Goal: Navigation & Orientation: Find specific page/section

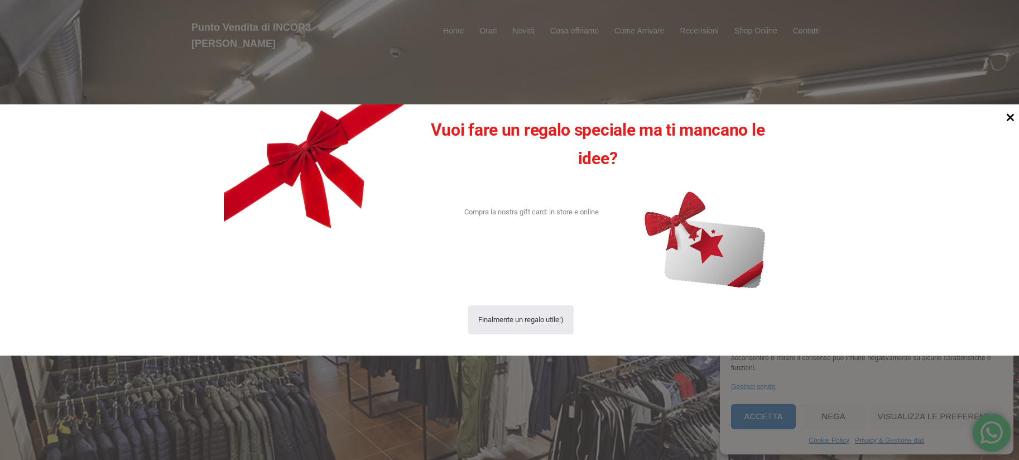
click at [1013, 119] on icon at bounding box center [1011, 118] width 8 height 8
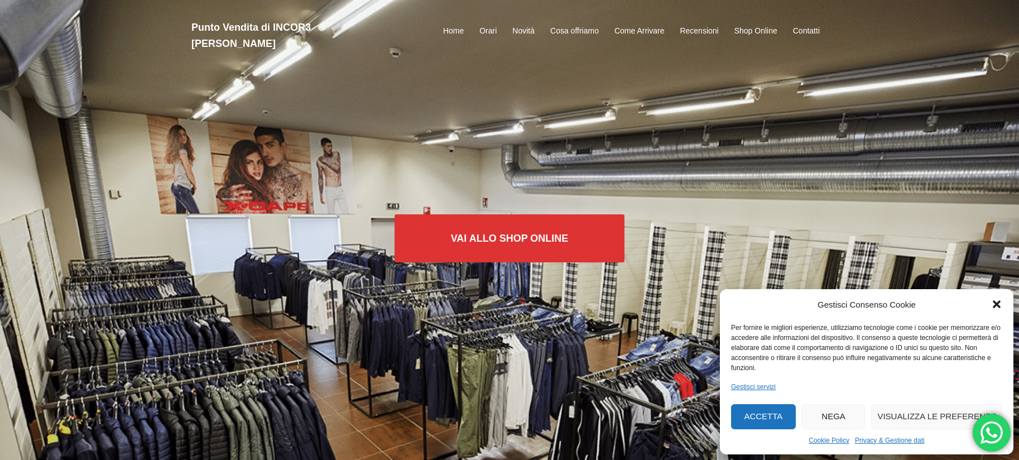
click at [766, 418] on button "Accetta" at bounding box center [763, 416] width 65 height 25
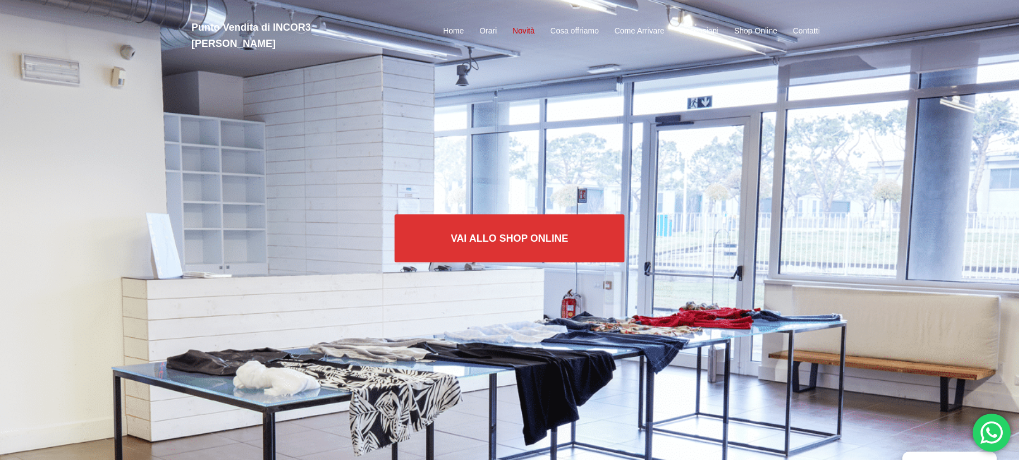
click at [529, 25] on link "Novità" at bounding box center [523, 31] width 22 height 13
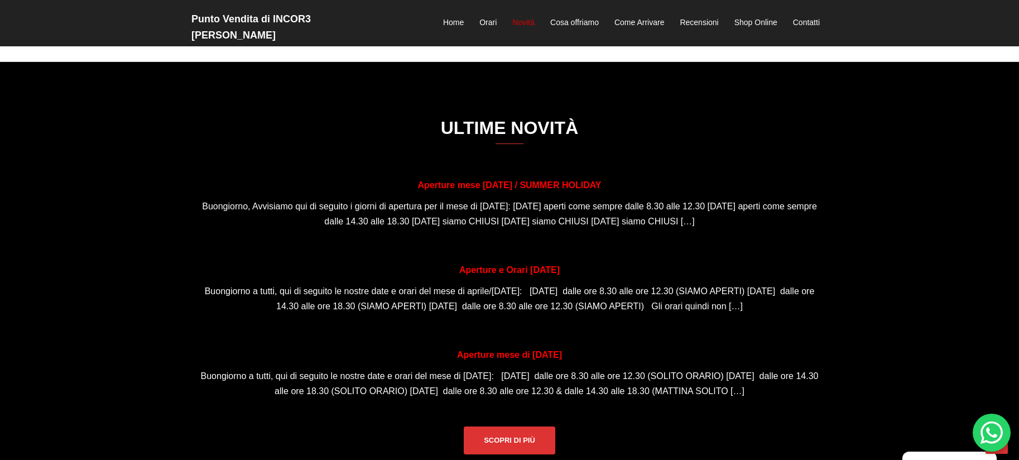
scroll to position [747, 0]
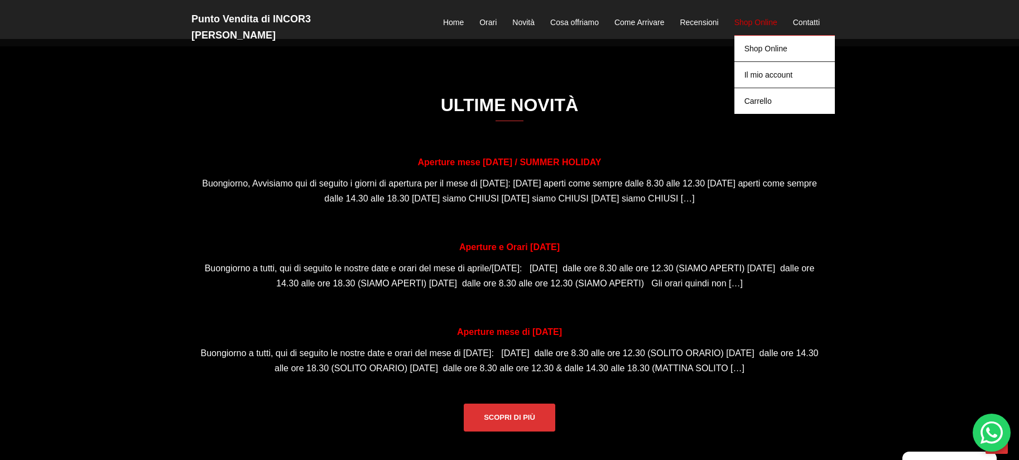
click at [754, 16] on link "Shop Online" at bounding box center [756, 22] width 43 height 13
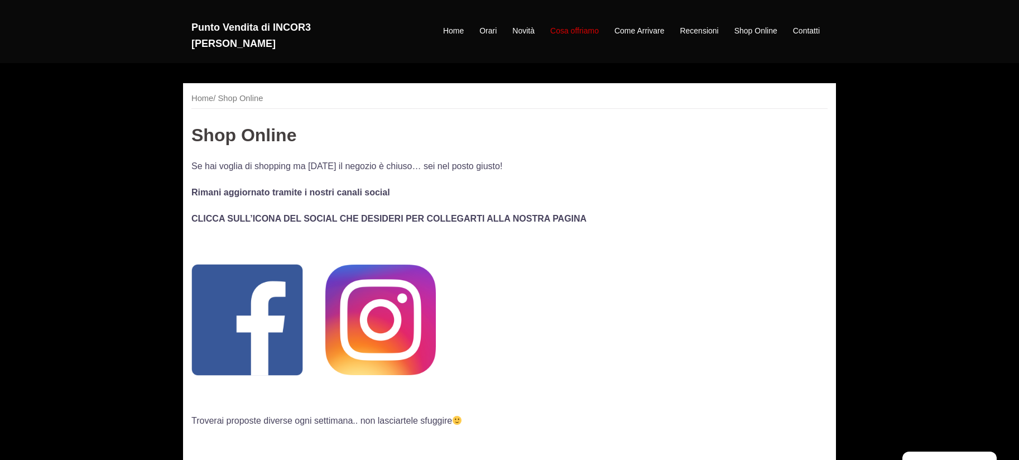
click at [572, 25] on link "Cosa offriamo" at bounding box center [574, 31] width 49 height 13
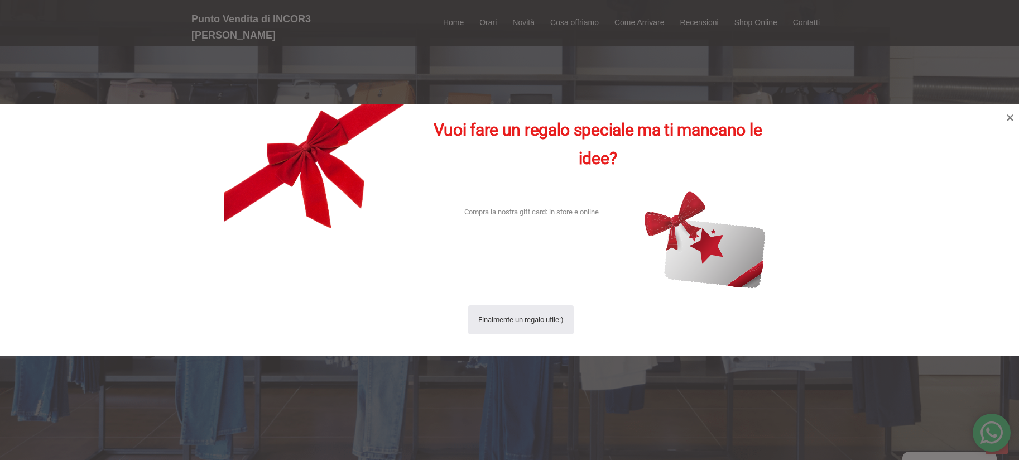
scroll to position [1265, 0]
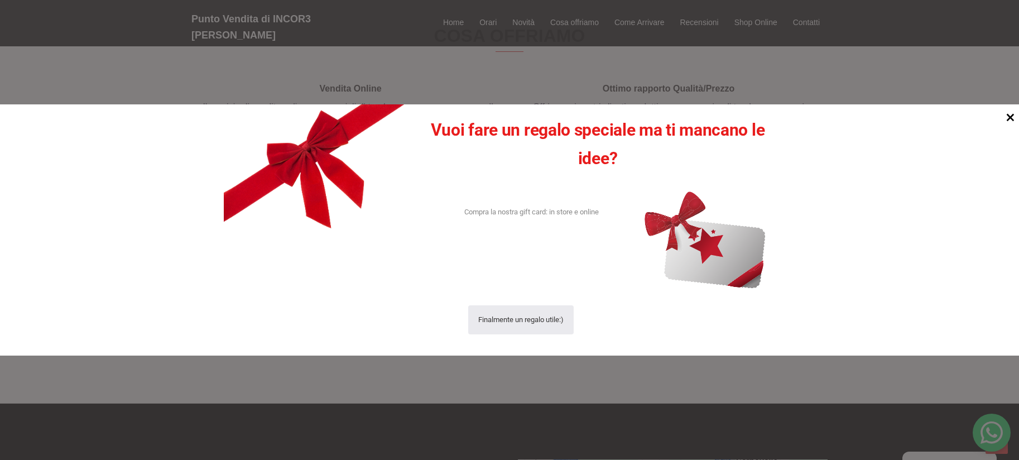
click at [1013, 116] on icon at bounding box center [1010, 117] width 15 height 15
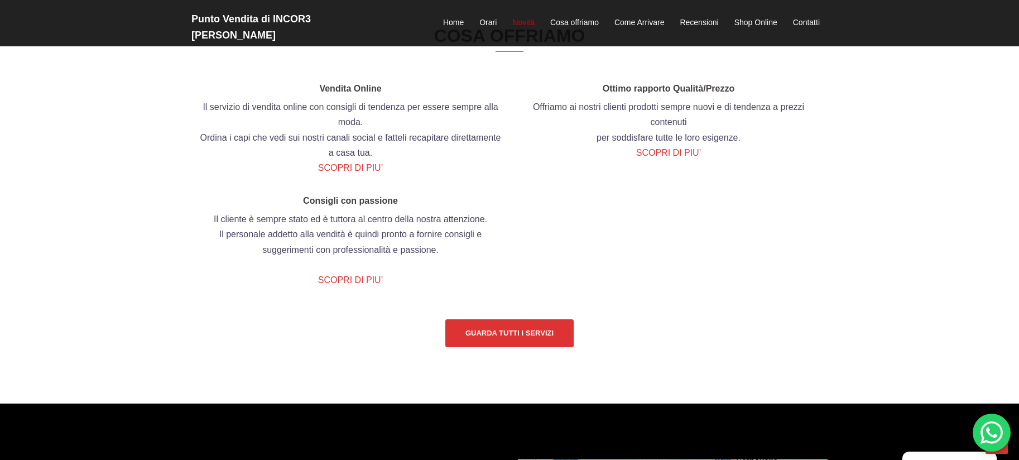
click at [533, 16] on link "Novità" at bounding box center [523, 22] width 22 height 13
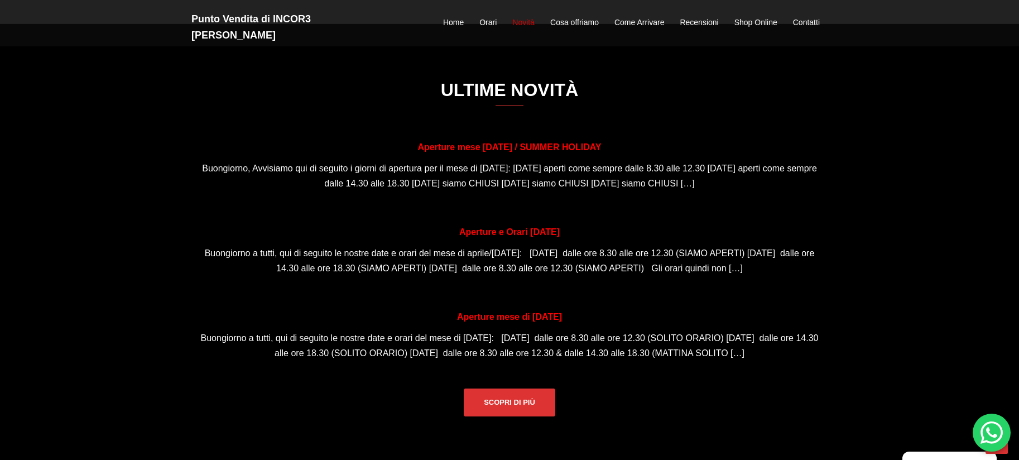
scroll to position [747, 0]
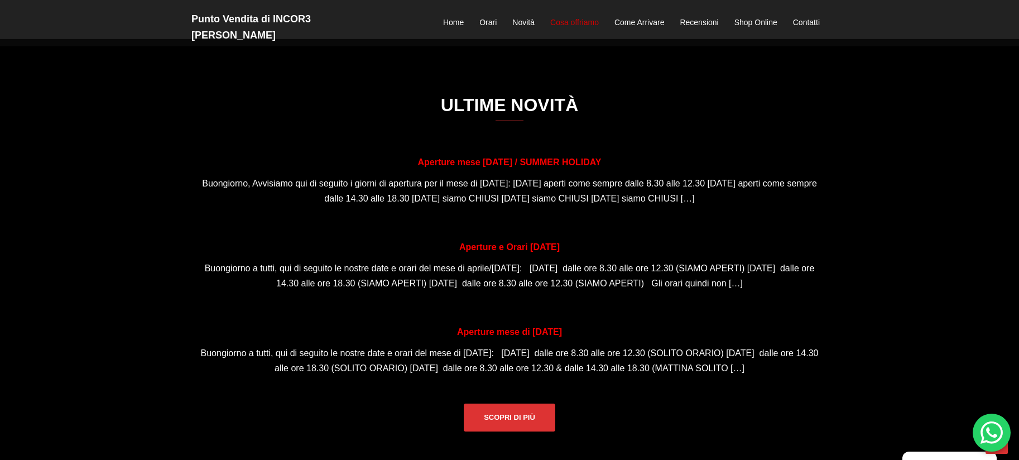
click at [577, 16] on link "Cosa offriamo" at bounding box center [574, 22] width 49 height 13
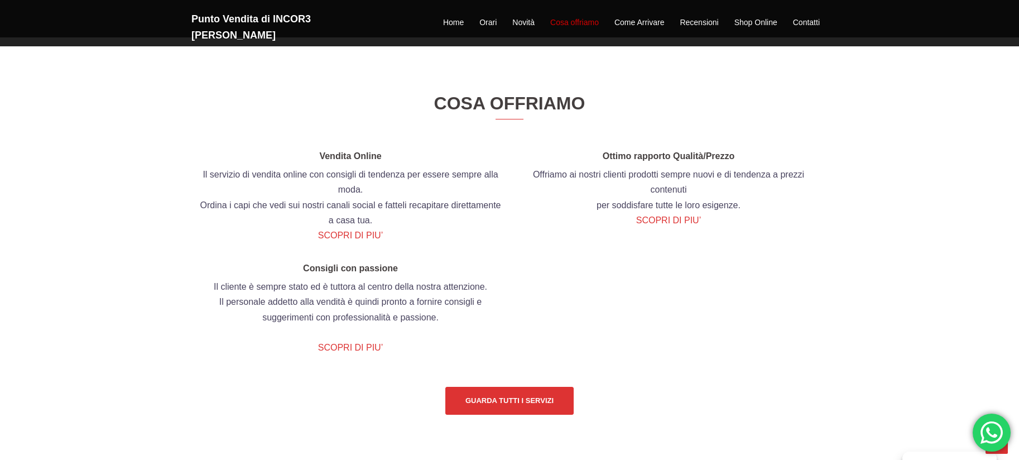
scroll to position [1226, 0]
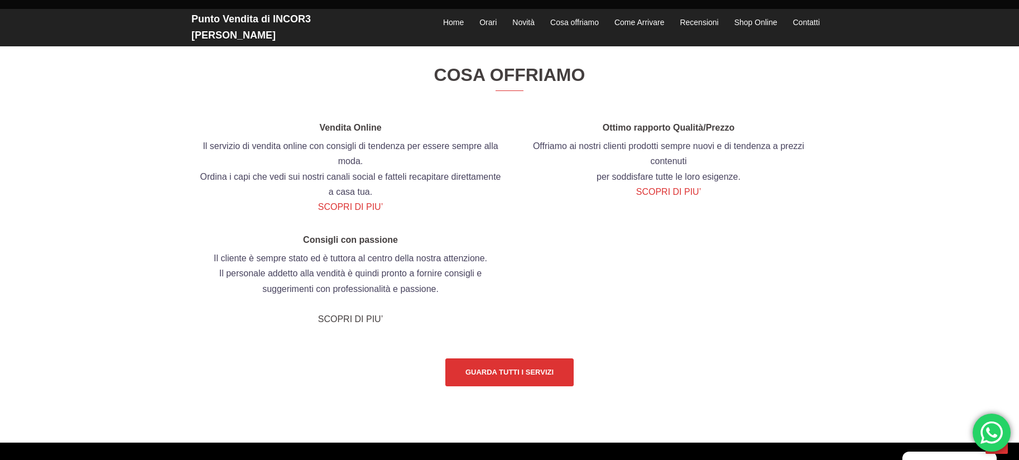
click at [361, 324] on link "SCOPRI DI PIU’" at bounding box center [350, 318] width 65 height 9
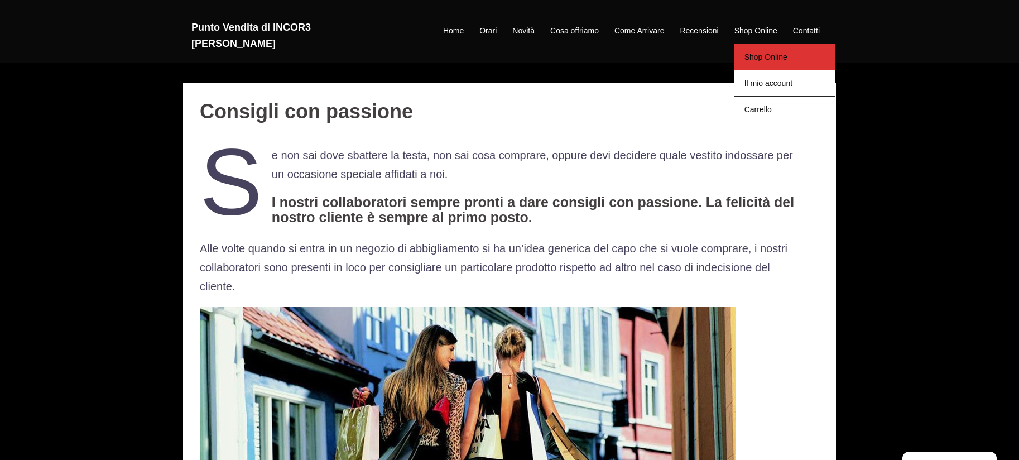
click at [776, 52] on link "Shop Online" at bounding box center [785, 57] width 100 height 26
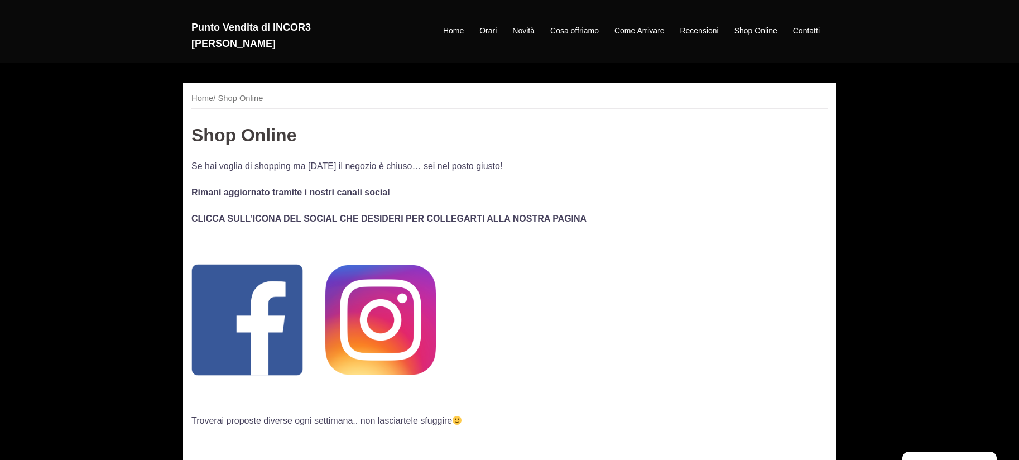
click at [387, 320] on img at bounding box center [380, 320] width 111 height 111
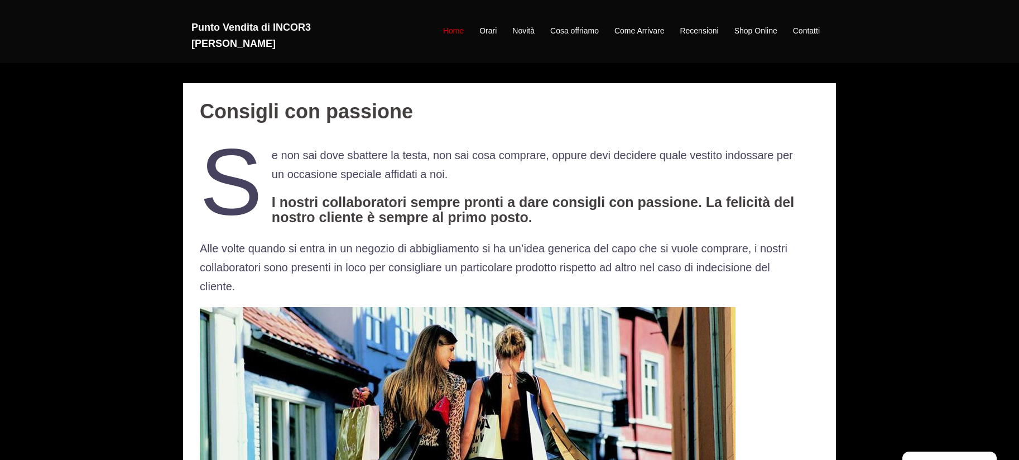
click at [462, 27] on link "Home" at bounding box center [453, 31] width 21 height 13
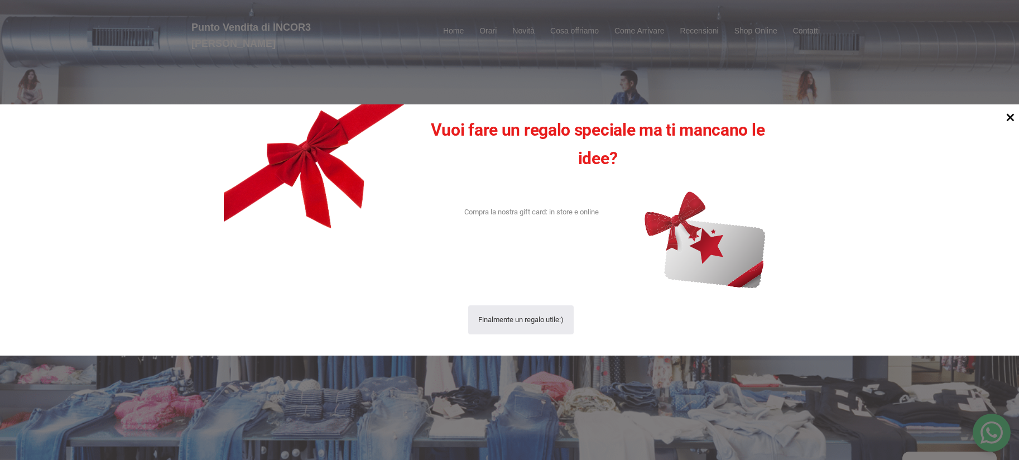
click at [1012, 120] on icon at bounding box center [1010, 117] width 15 height 15
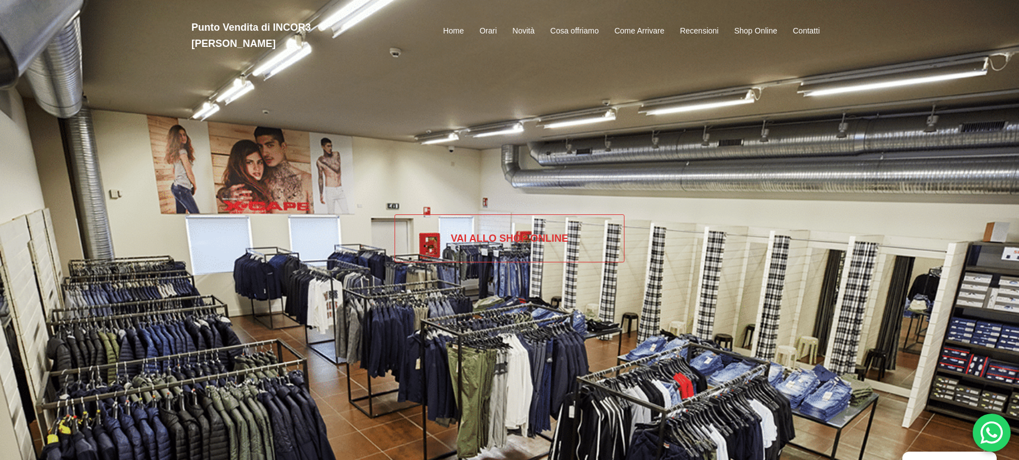
click at [535, 234] on link "Vai allo SHOP ONLINE" at bounding box center [510, 238] width 231 height 48
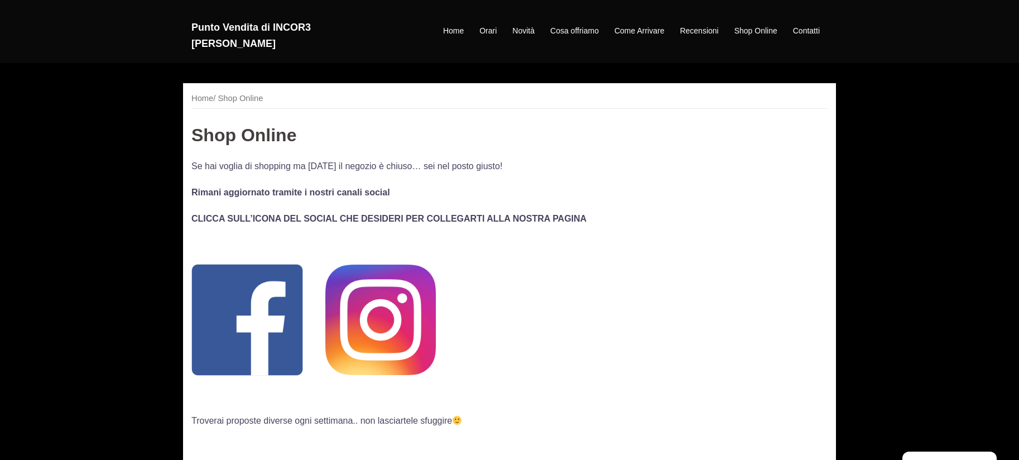
click at [419, 300] on img at bounding box center [380, 320] width 111 height 111
